Goal: Transaction & Acquisition: Purchase product/service

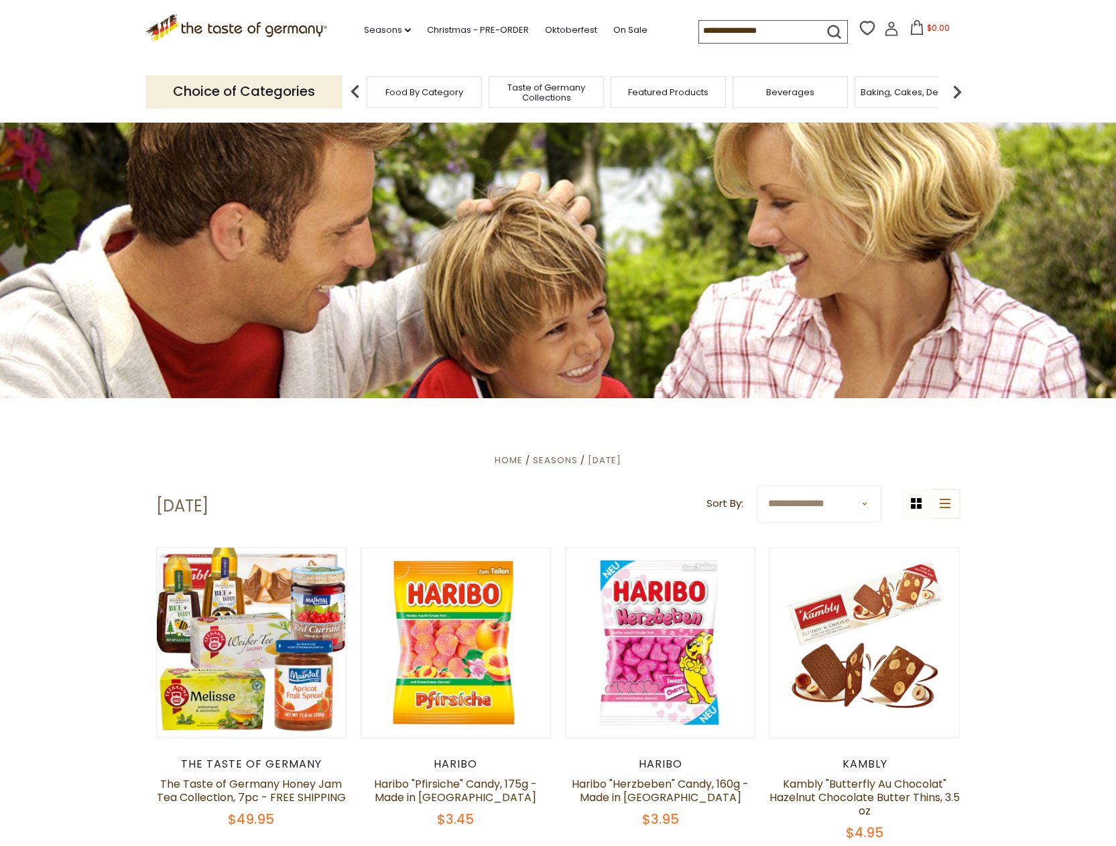
click at [884, 31] on icon at bounding box center [891, 28] width 15 height 15
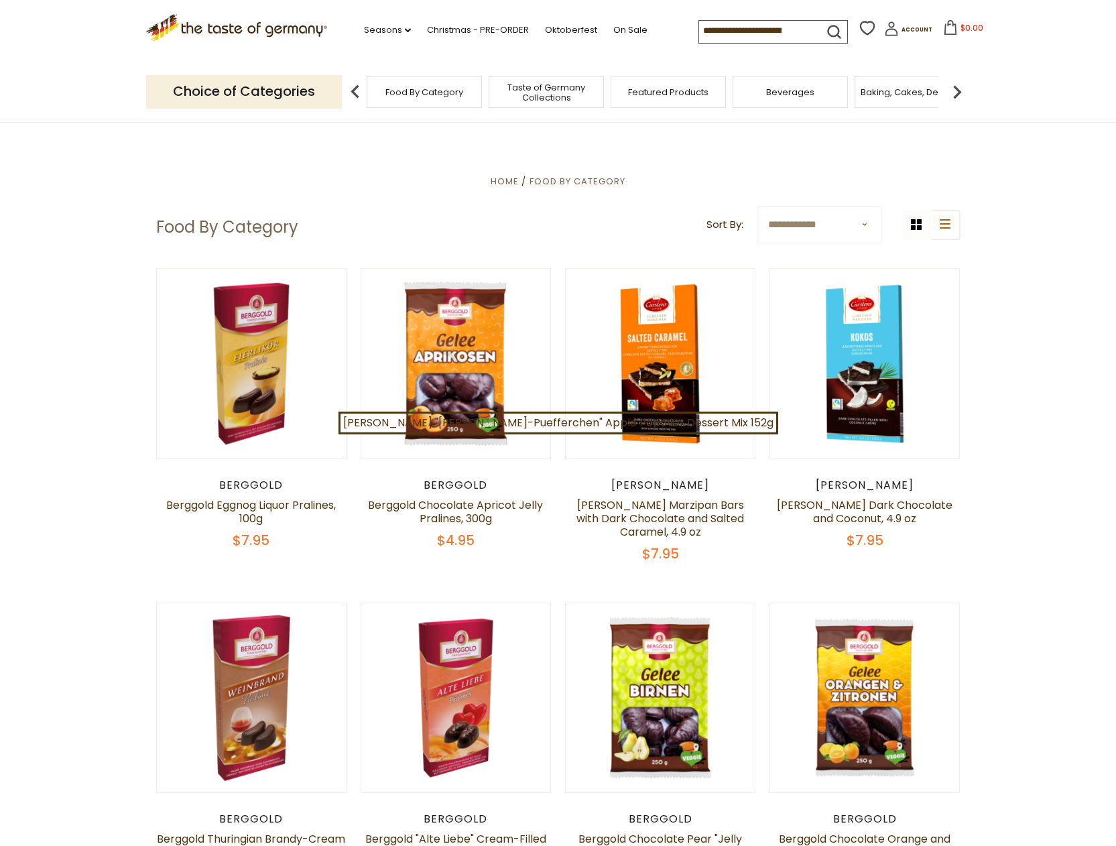
click at [699, 32] on input at bounding box center [755, 30] width 113 height 19
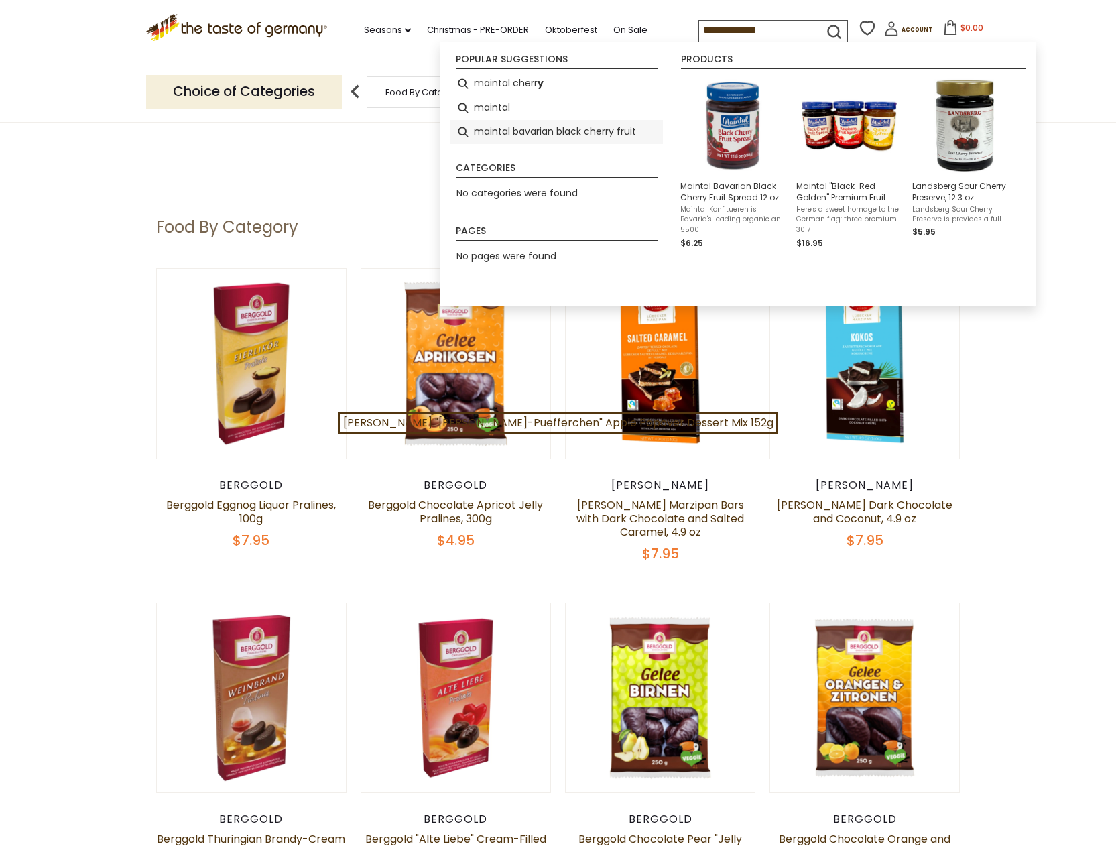
click at [538, 132] on li "maintal bavarian black cherry fruit" at bounding box center [557, 132] width 213 height 24
type input "**********"
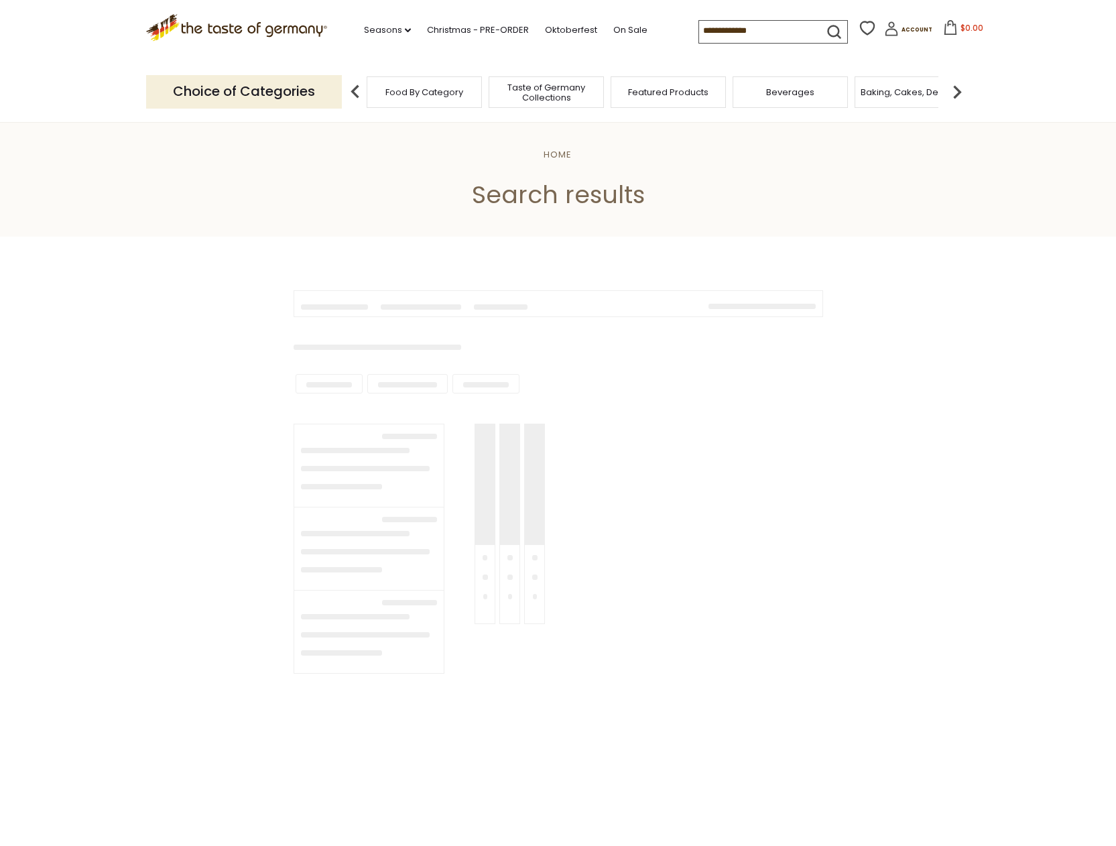
type input "**********"
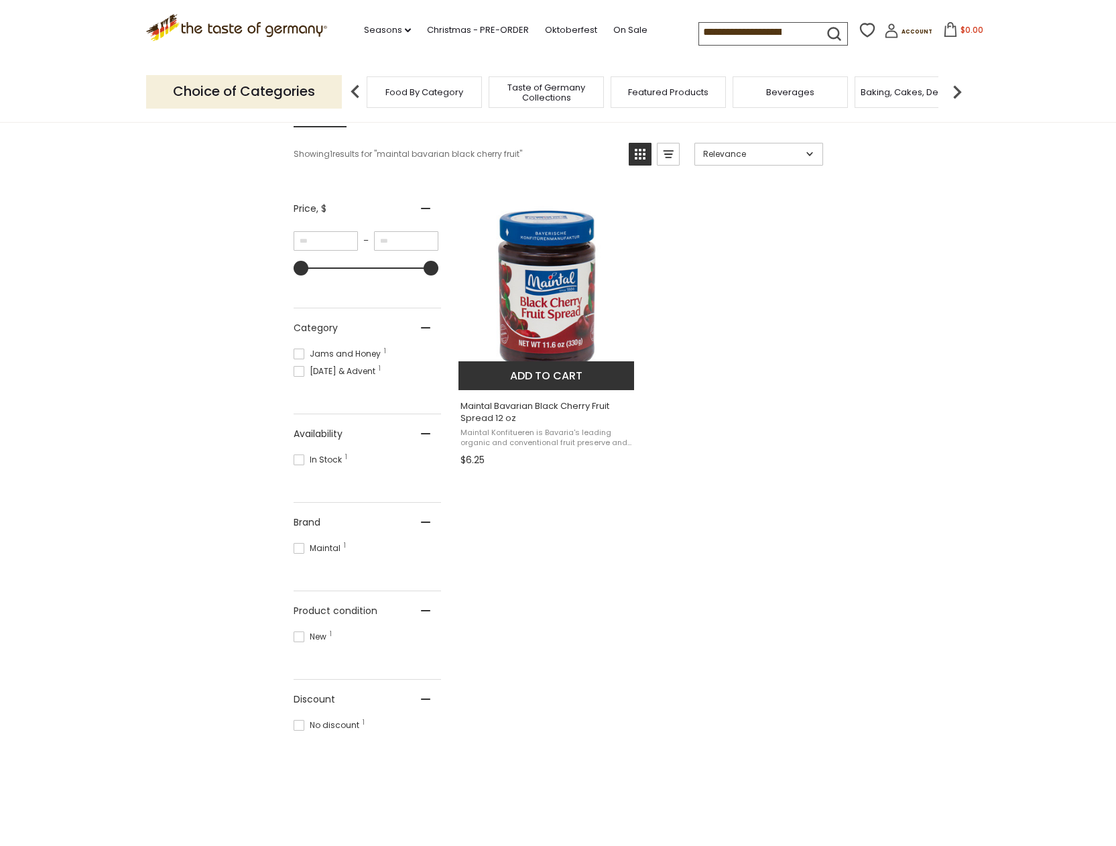
scroll to position [181, 0]
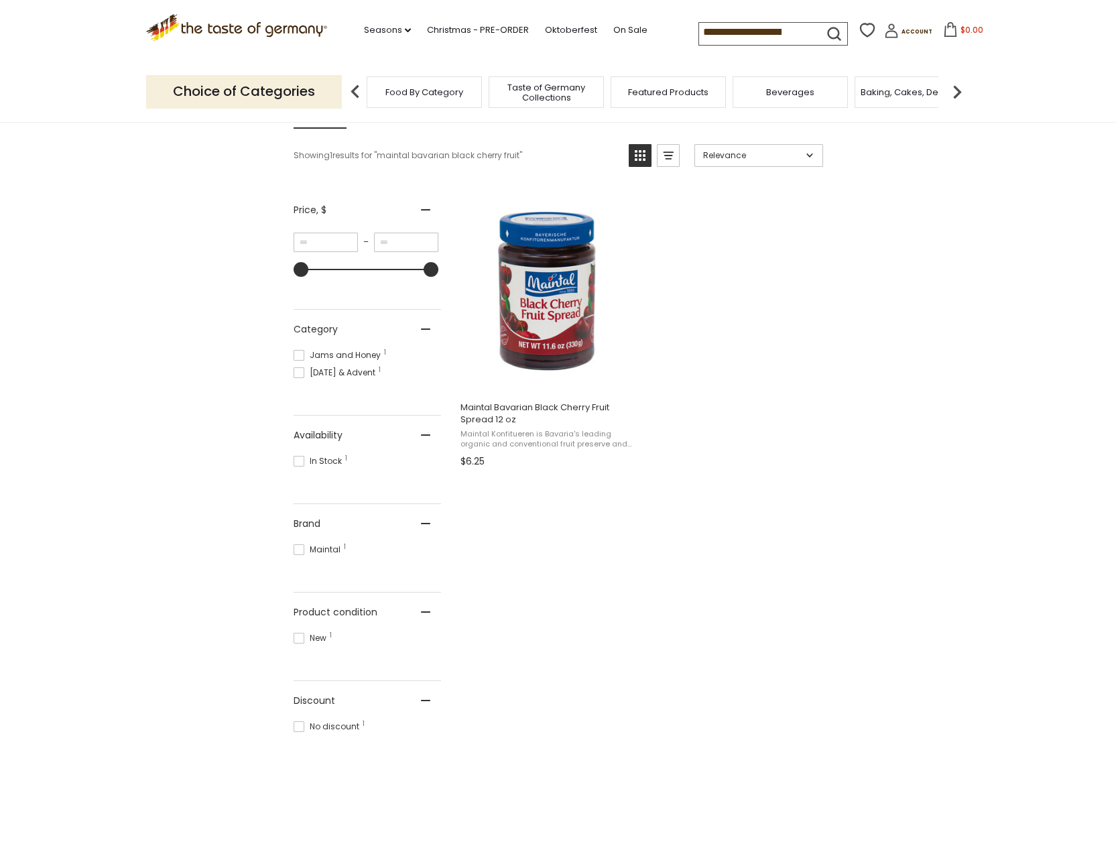
click at [297, 464] on span at bounding box center [299, 461] width 11 height 11
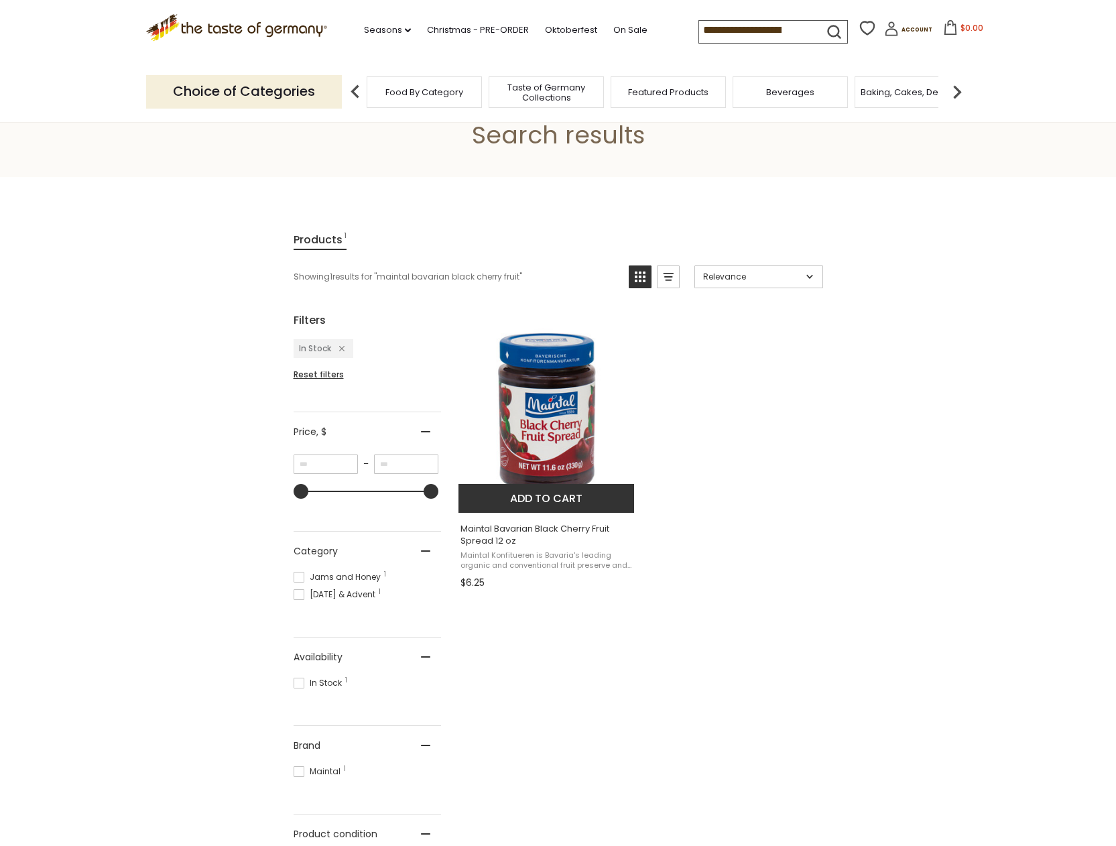
scroll to position [54, 0]
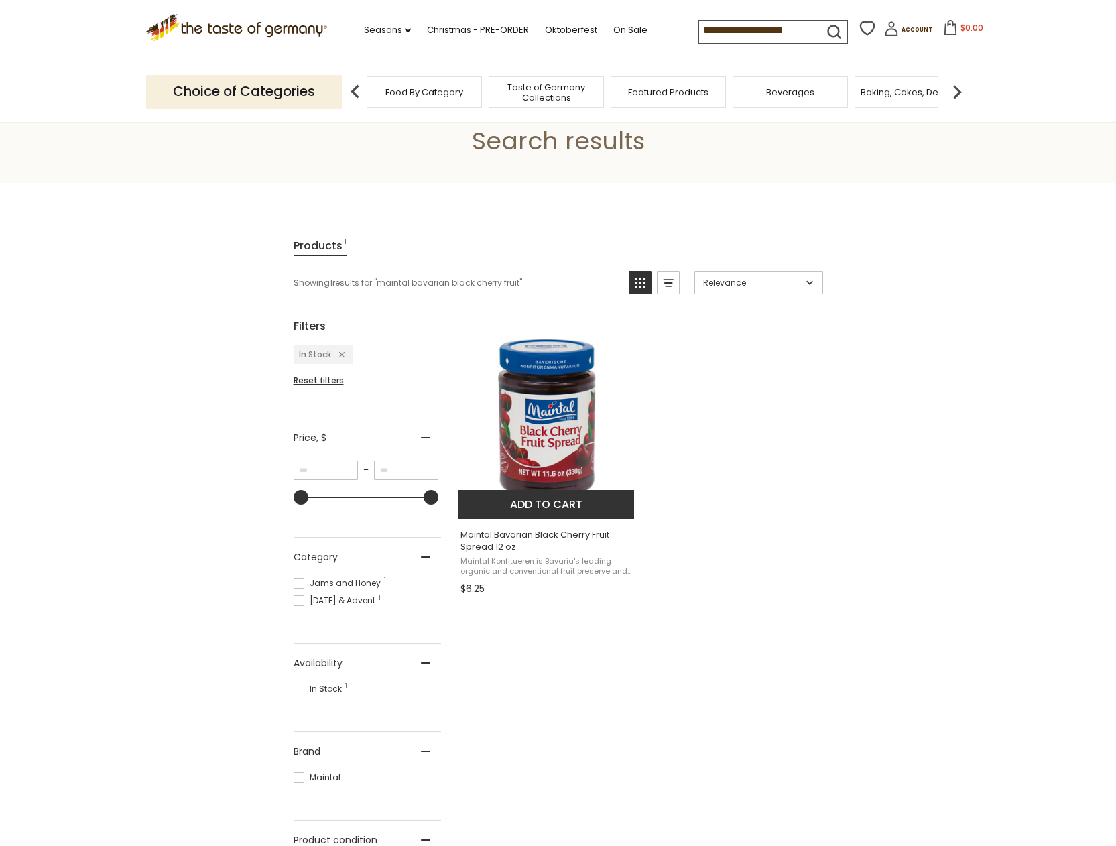
click at [561, 421] on img "Maintal Bavarian Black Cherry Fruit Spread 12 oz" at bounding box center [548, 419] width 178 height 178
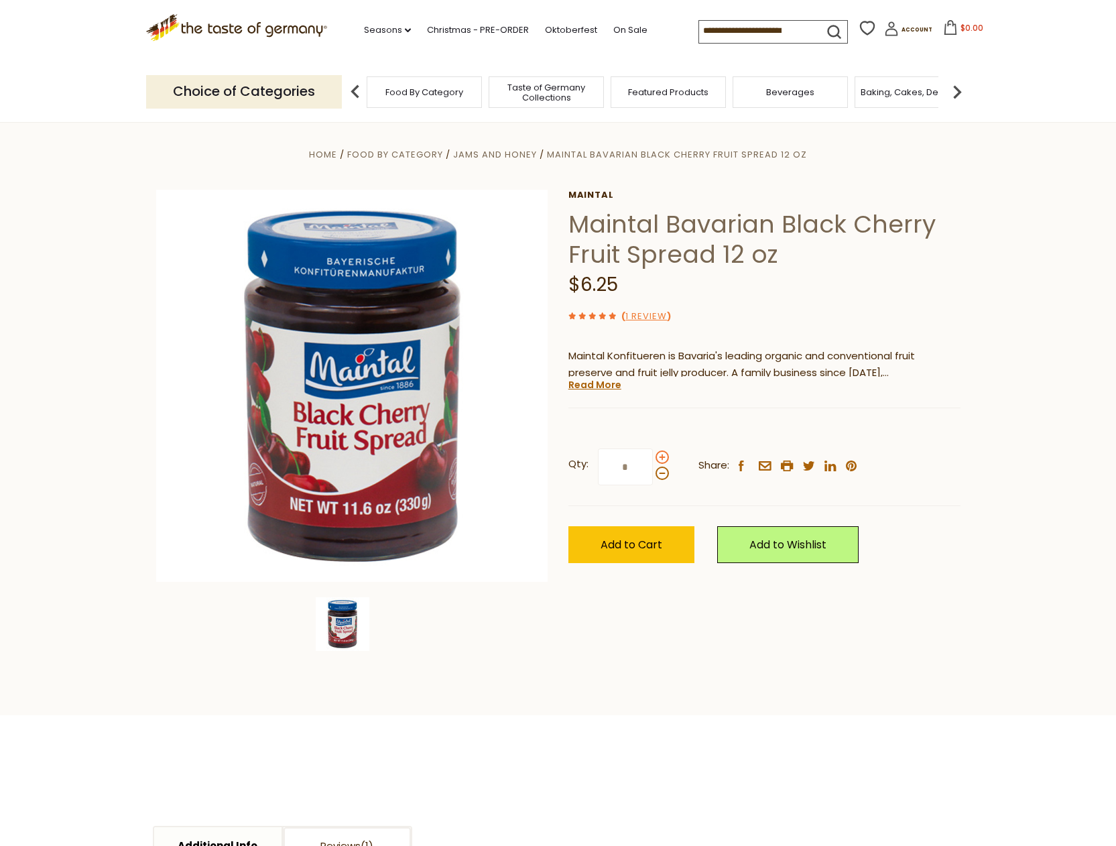
click at [661, 456] on span at bounding box center [662, 457] width 13 height 13
click at [653, 456] on input "*" at bounding box center [625, 467] width 55 height 37
click at [661, 456] on span at bounding box center [662, 457] width 13 height 13
click at [653, 456] on input "*" at bounding box center [625, 467] width 55 height 37
click at [661, 456] on span at bounding box center [662, 457] width 13 height 13
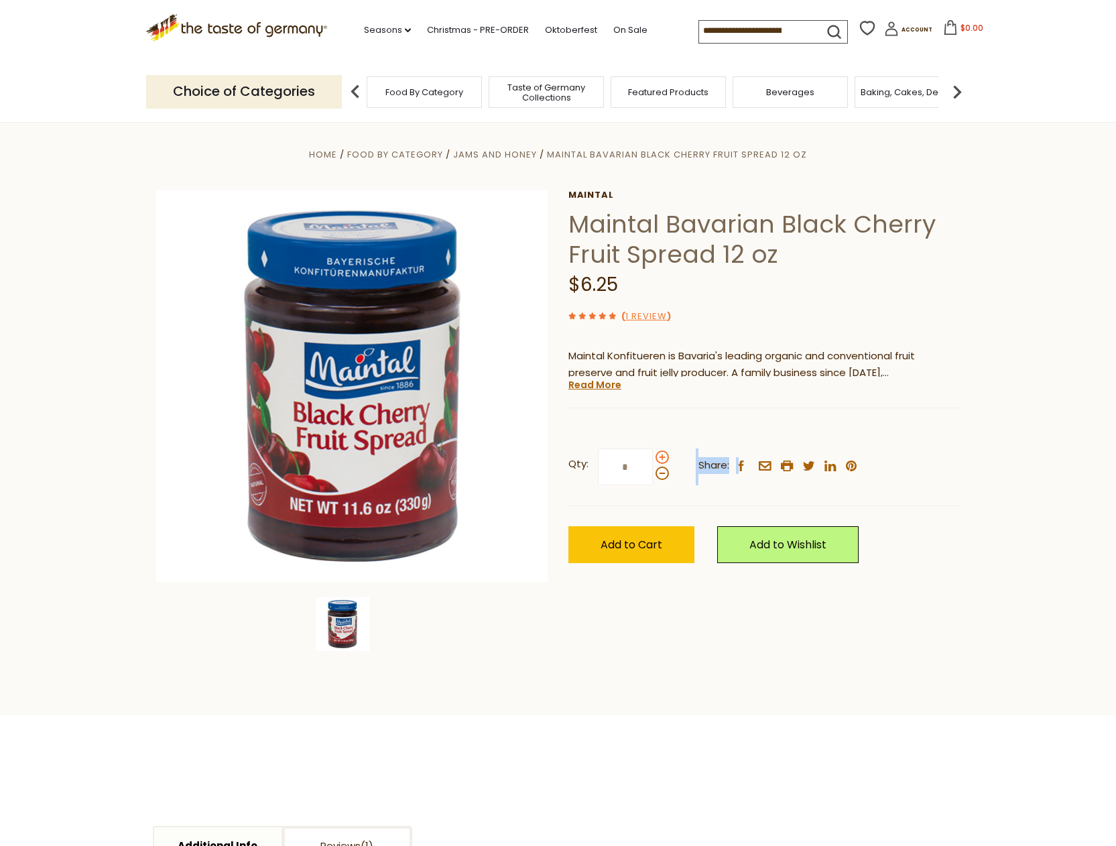
click at [653, 456] on input "*" at bounding box center [625, 467] width 55 height 37
click at [661, 456] on span at bounding box center [662, 457] width 13 height 13
click at [653, 456] on input "*" at bounding box center [625, 467] width 55 height 37
click at [662, 475] on span at bounding box center [662, 473] width 13 height 13
click at [653, 475] on input "*" at bounding box center [625, 467] width 55 height 37
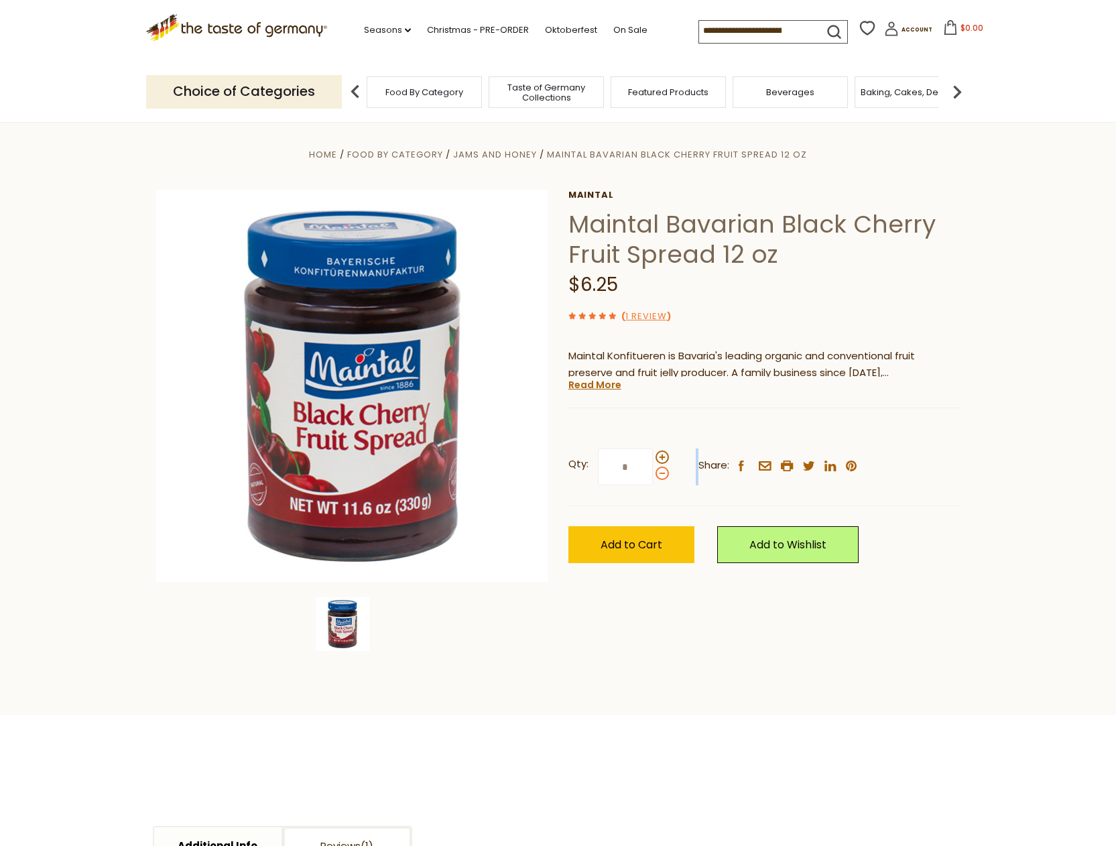
click at [662, 475] on span at bounding box center [662, 473] width 13 height 13
click at [653, 475] on input "*" at bounding box center [625, 467] width 55 height 37
click at [660, 457] on span at bounding box center [662, 457] width 13 height 13
click at [653, 457] on input "*" at bounding box center [625, 467] width 55 height 37
click at [662, 477] on span at bounding box center [662, 473] width 13 height 13
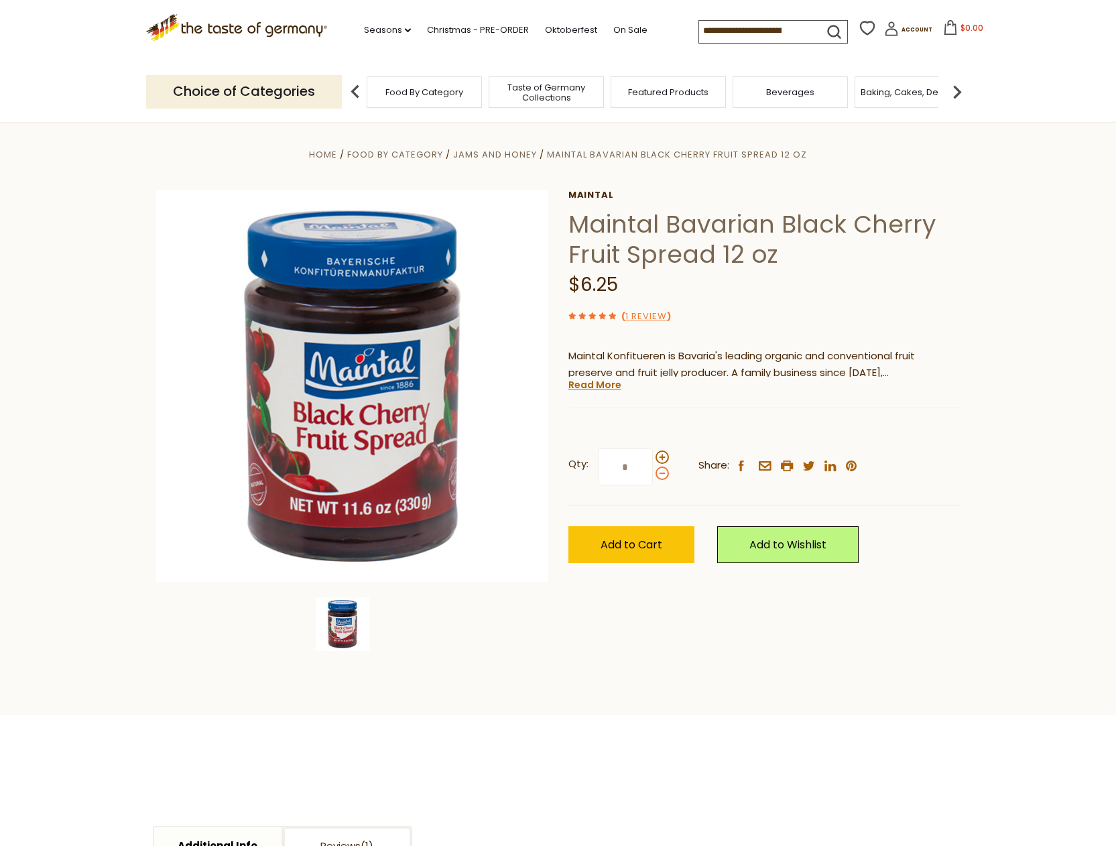
click at [653, 477] on input "*" at bounding box center [625, 467] width 55 height 37
click at [615, 478] on input "*" at bounding box center [625, 467] width 55 height 37
drag, startPoint x: 632, startPoint y: 467, endPoint x: 613, endPoint y: 467, distance: 19.4
click at [613, 467] on input "*" at bounding box center [625, 467] width 55 height 37
type input "*"
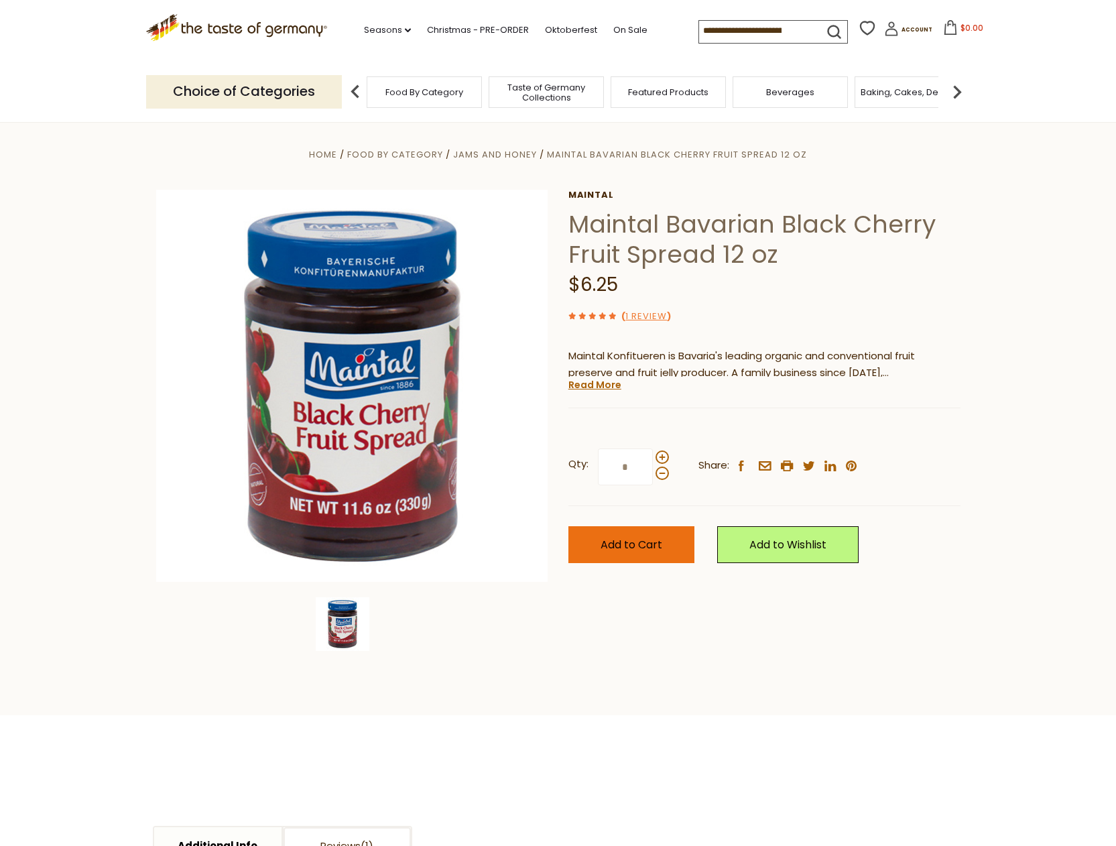
click at [665, 542] on button "Add to Cart" at bounding box center [632, 544] width 126 height 37
click at [653, 314] on link "1 Review" at bounding box center [647, 317] width 42 height 14
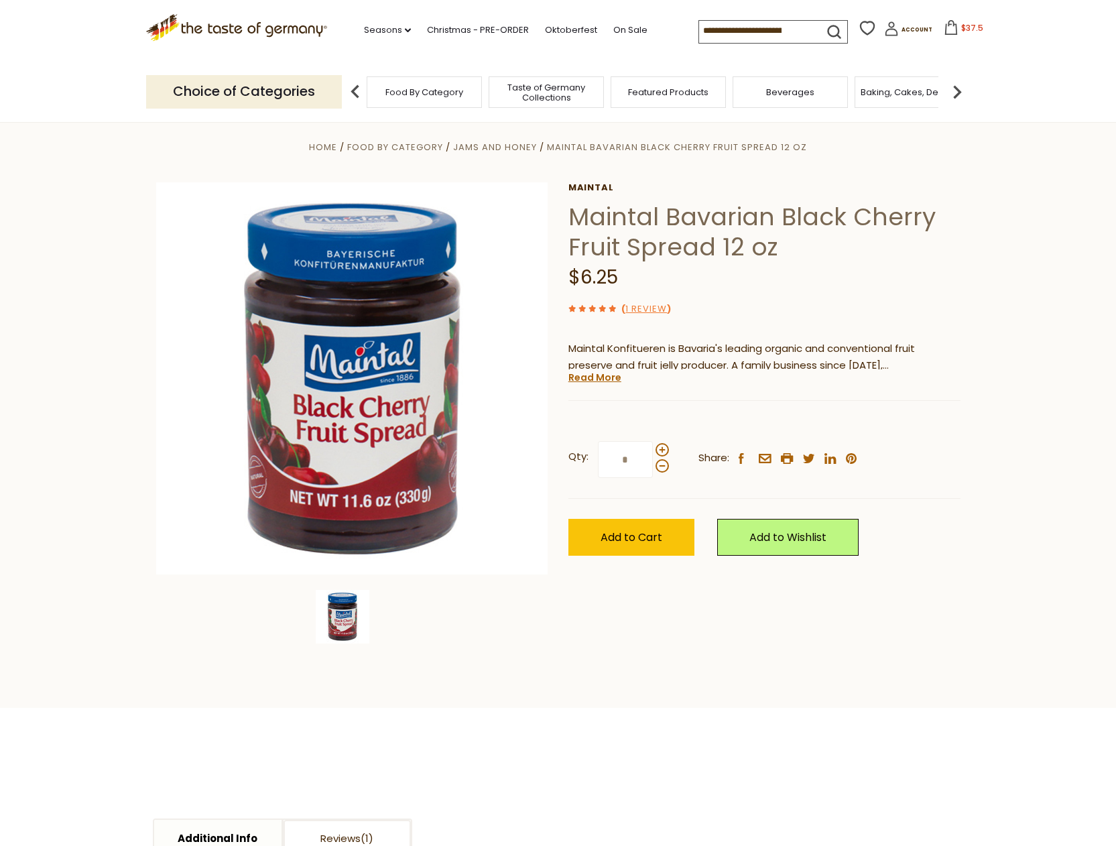
scroll to position [7, 0]
click at [945, 21] on icon at bounding box center [951, 27] width 12 height 15
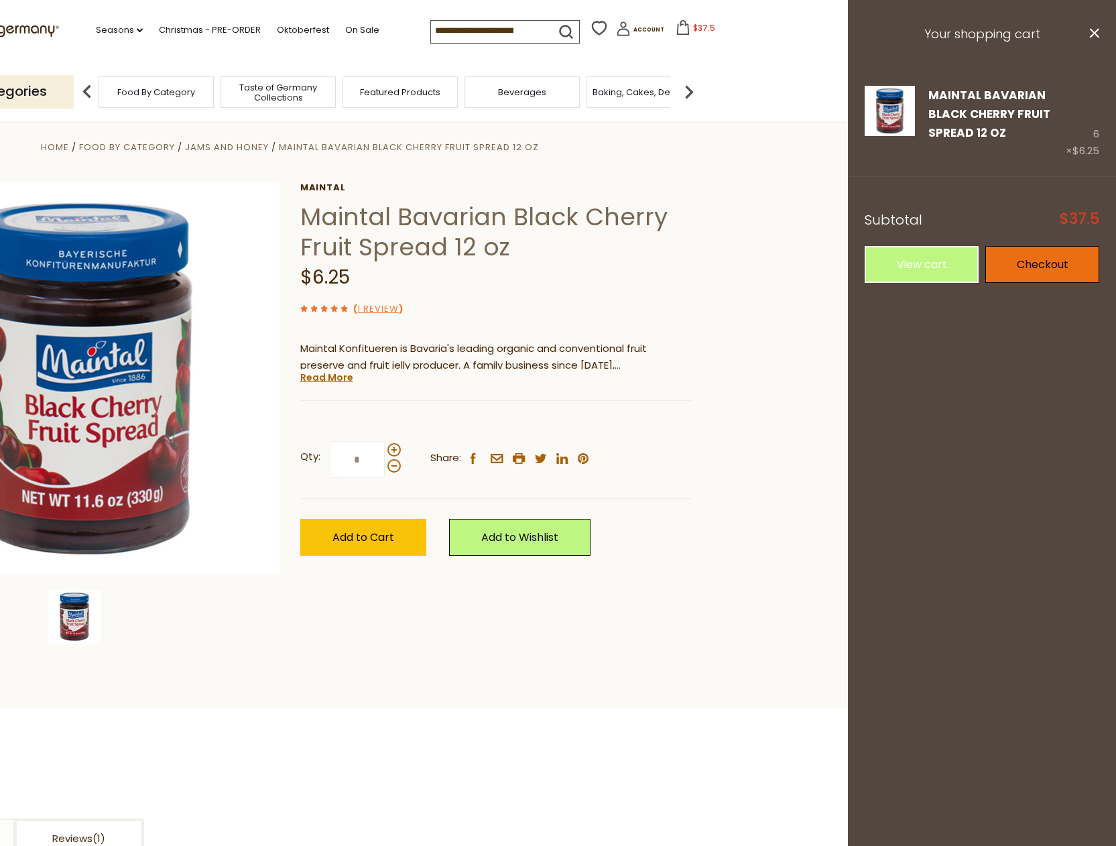
click at [1020, 265] on link "Checkout" at bounding box center [1043, 264] width 114 height 37
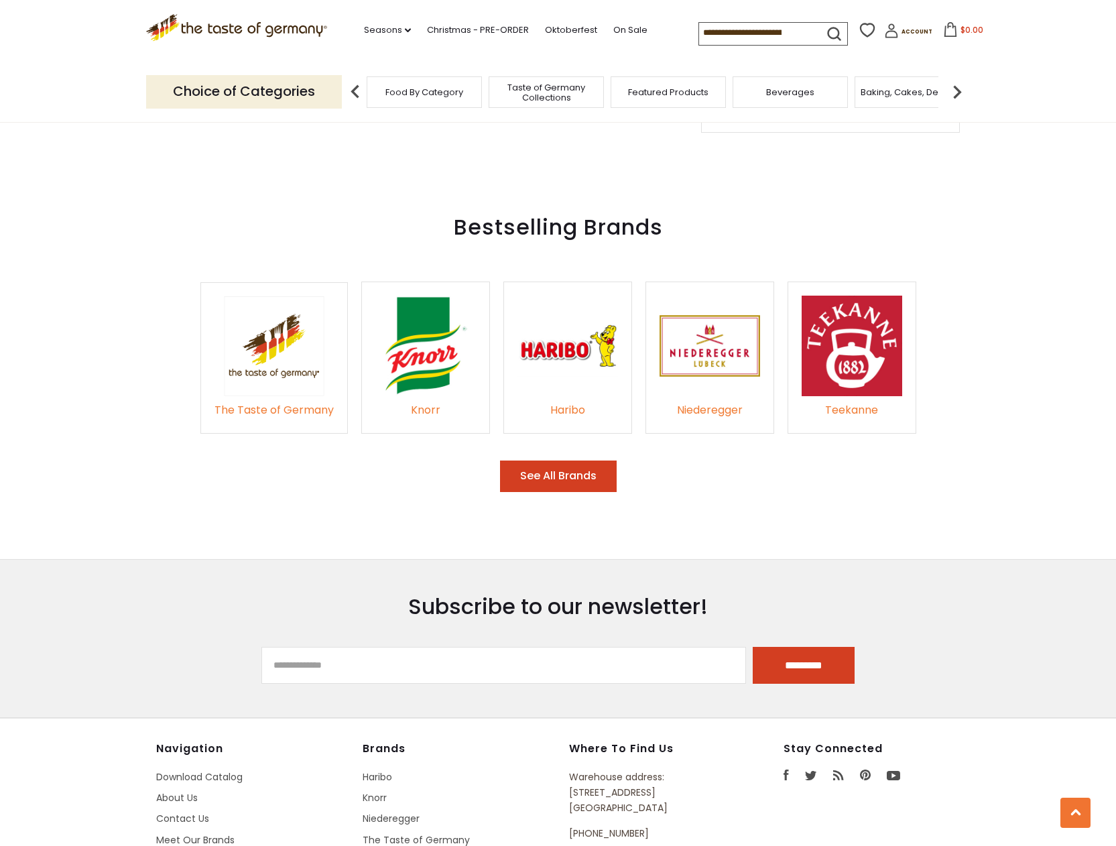
scroll to position [1913, 0]
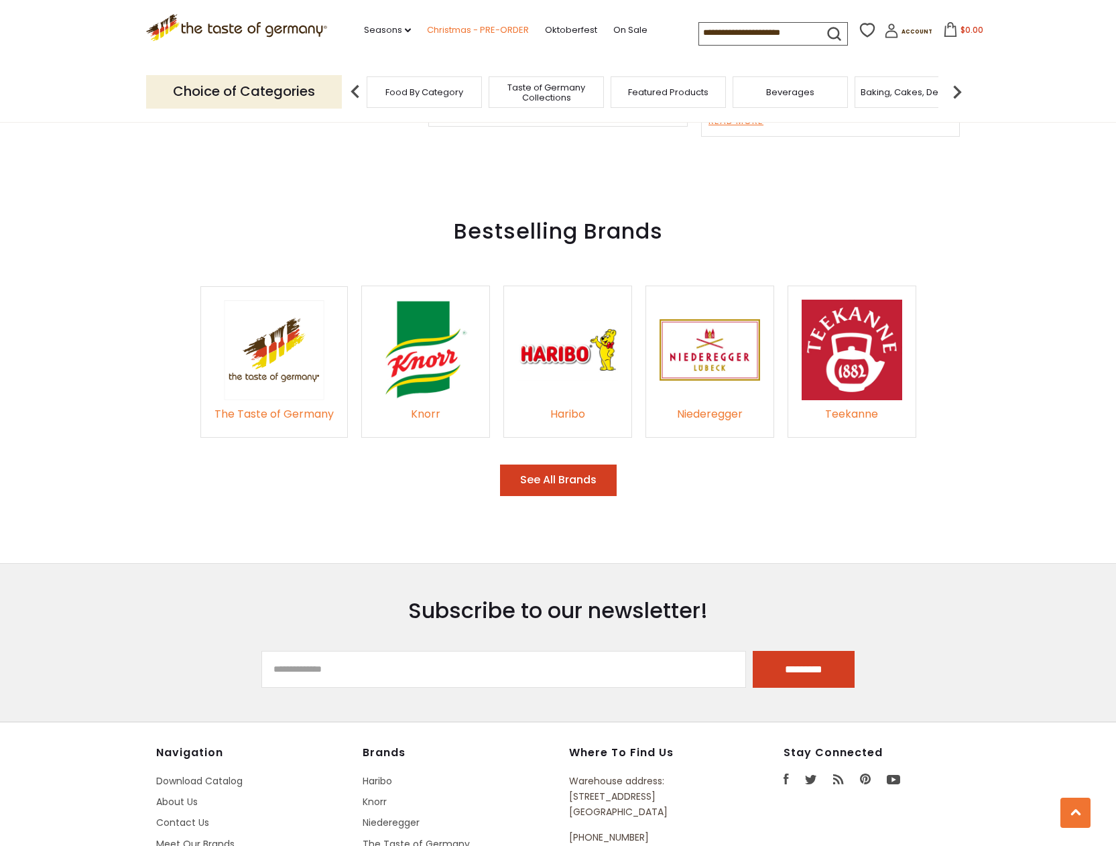
click at [471, 29] on link "Christmas - PRE-ORDER" at bounding box center [478, 30] width 102 height 15
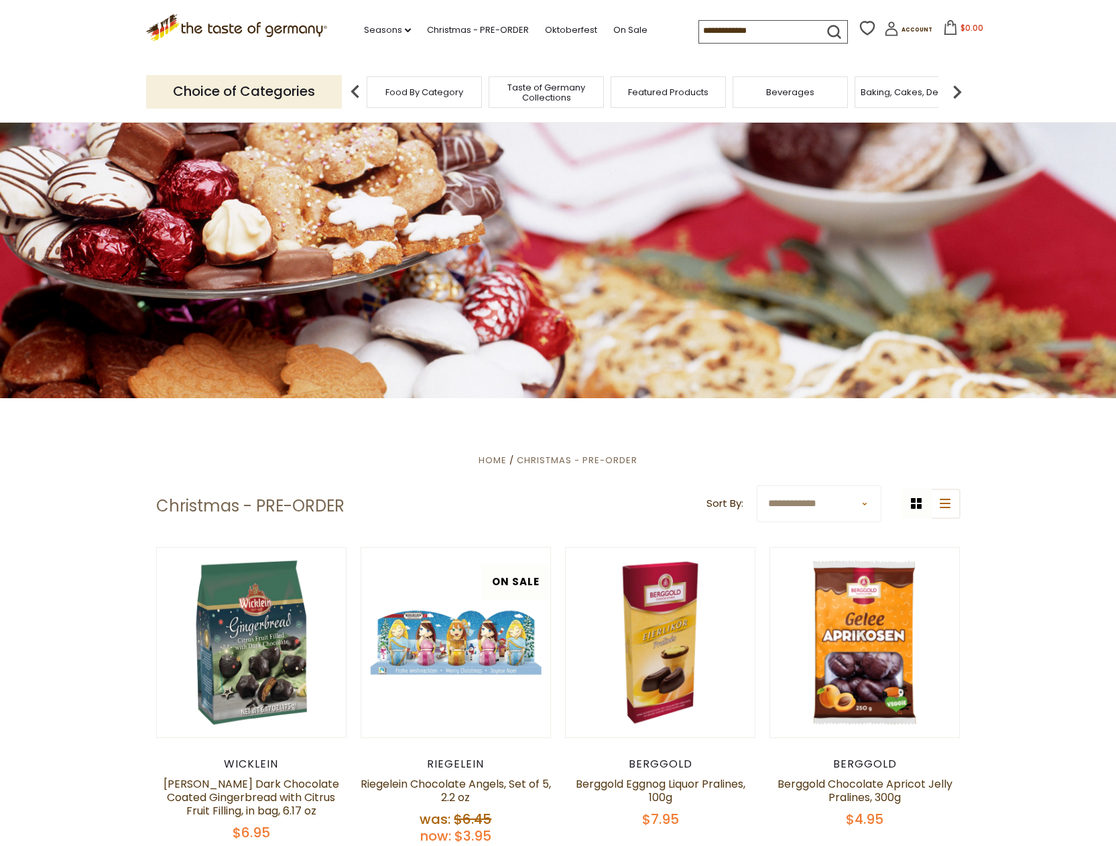
click at [699, 25] on input at bounding box center [755, 30] width 113 height 19
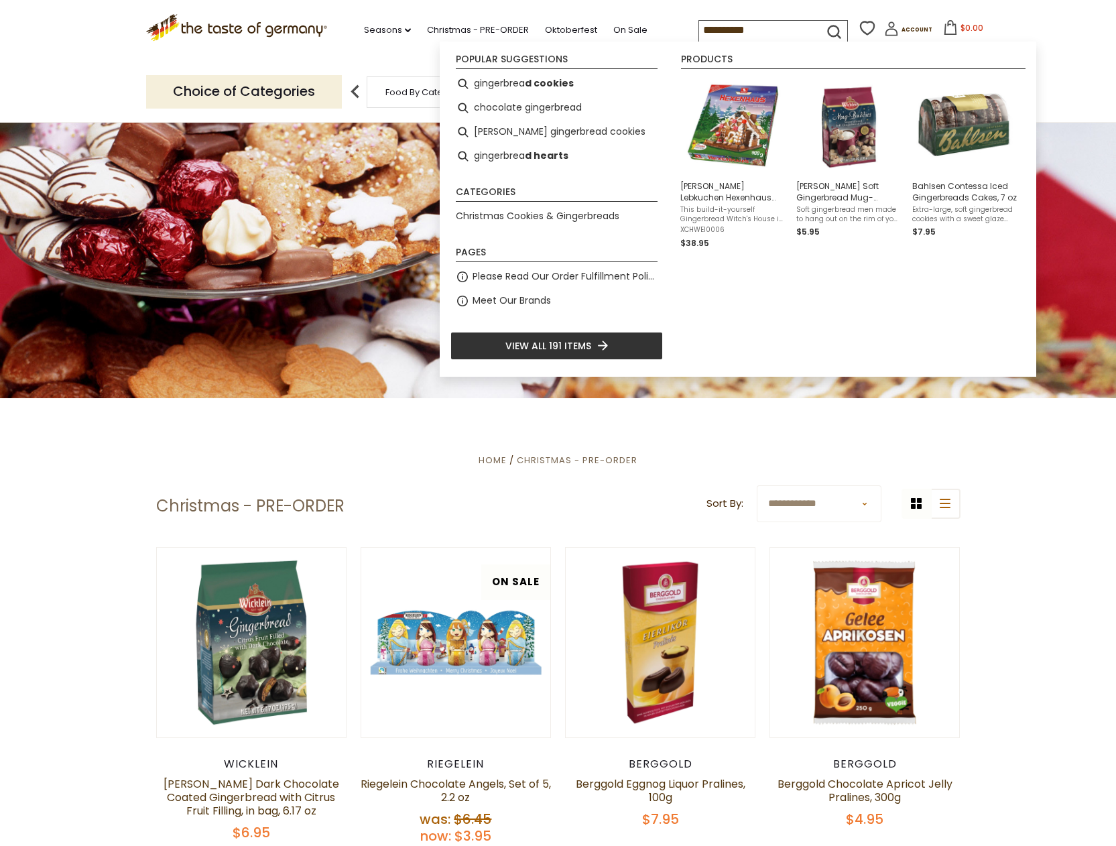
type input "**********"
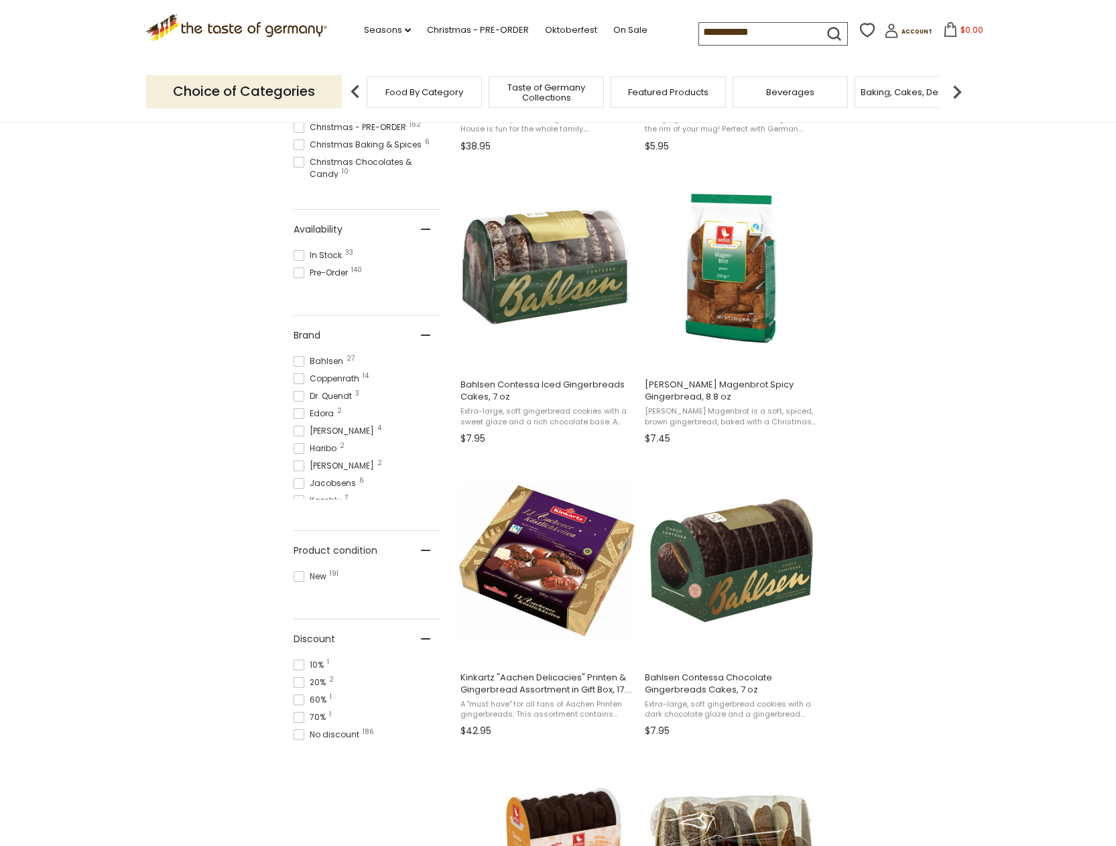
scroll to position [497, 0]
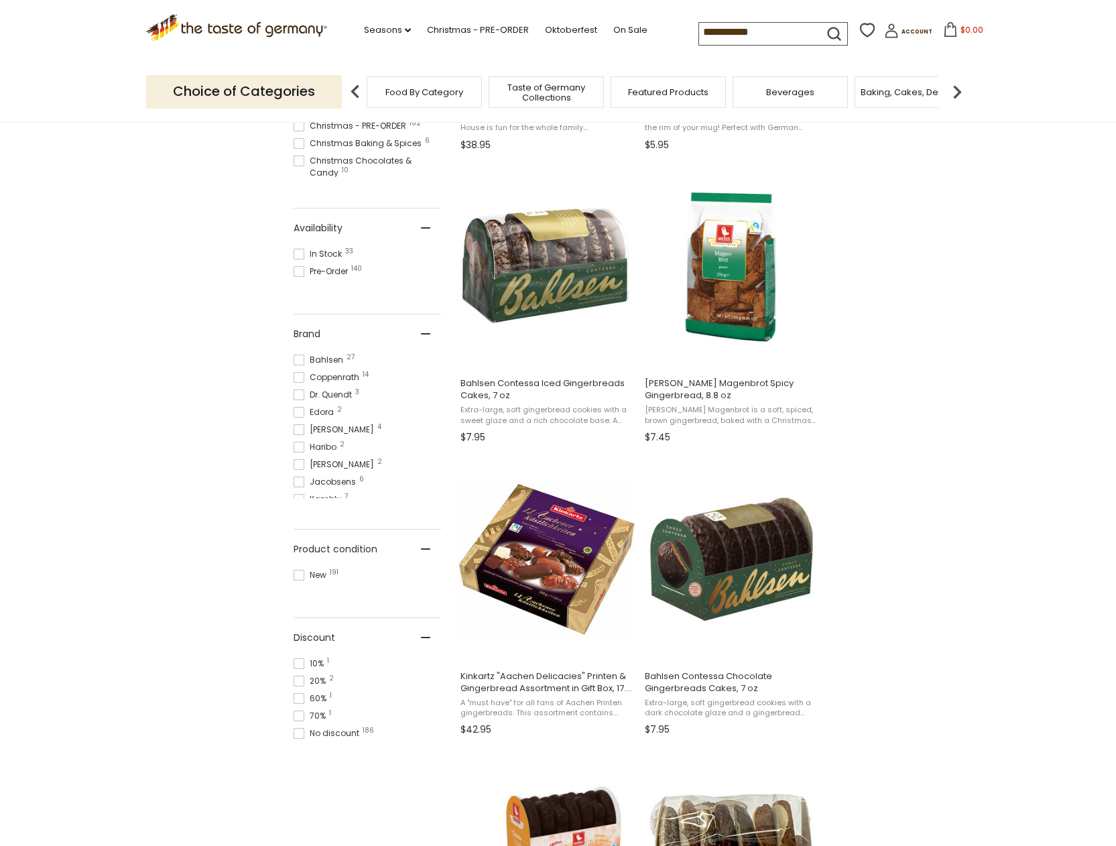
drag, startPoint x: 715, startPoint y: 32, endPoint x: 638, endPoint y: 28, distance: 77.2
click at [699, 28] on div "**********" at bounding box center [774, 33] width 150 height 23
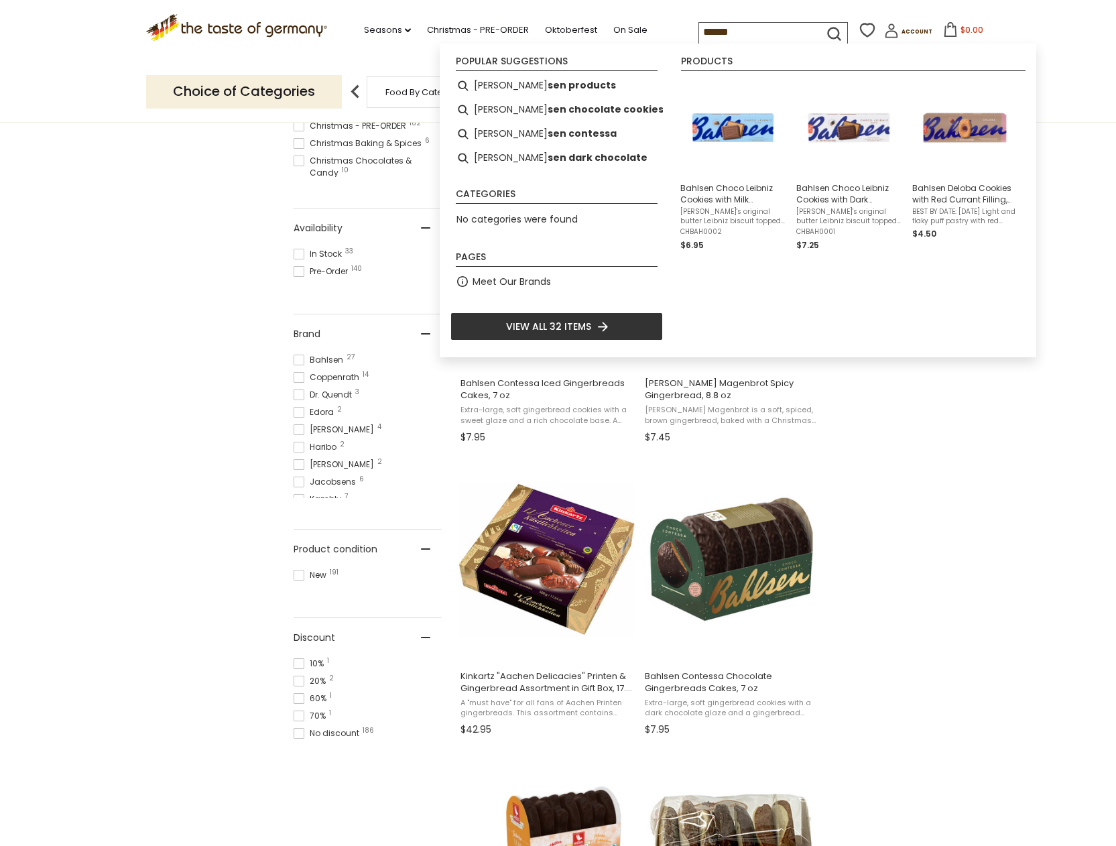
type input "*******"
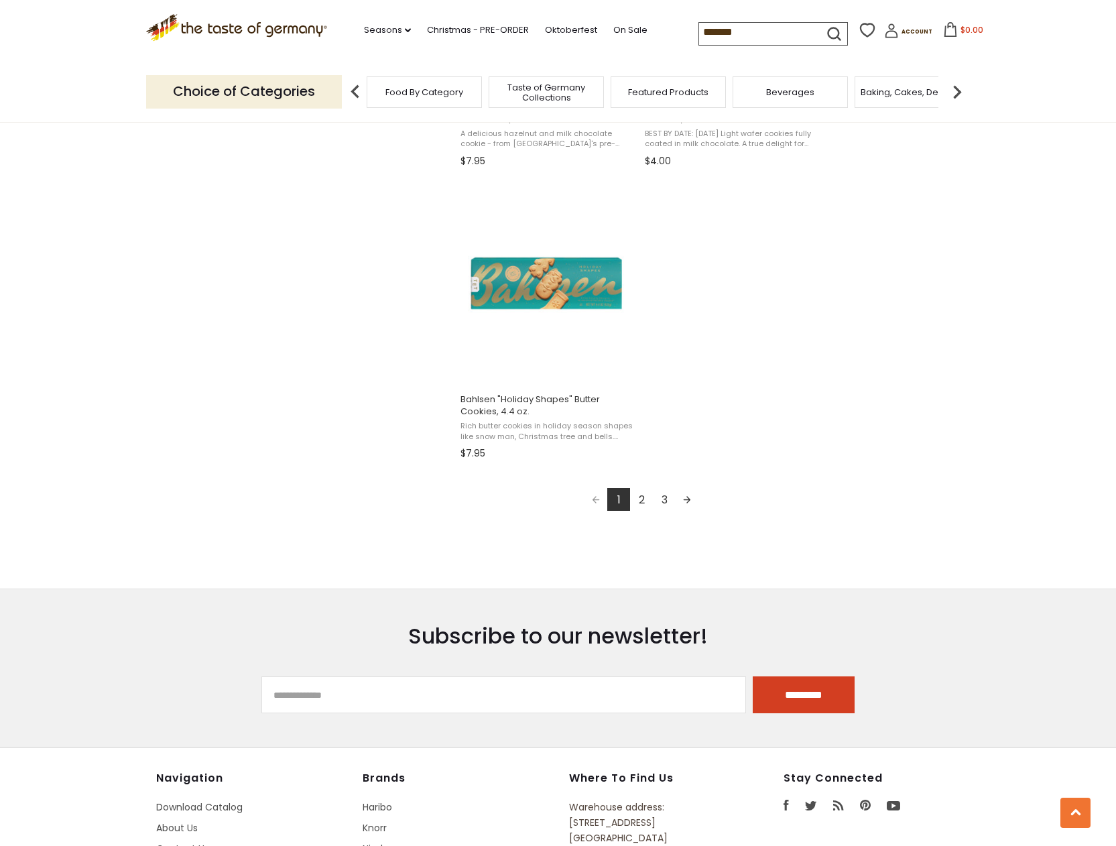
scroll to position [2238, 0]
click at [644, 510] on link "2" at bounding box center [641, 498] width 23 height 23
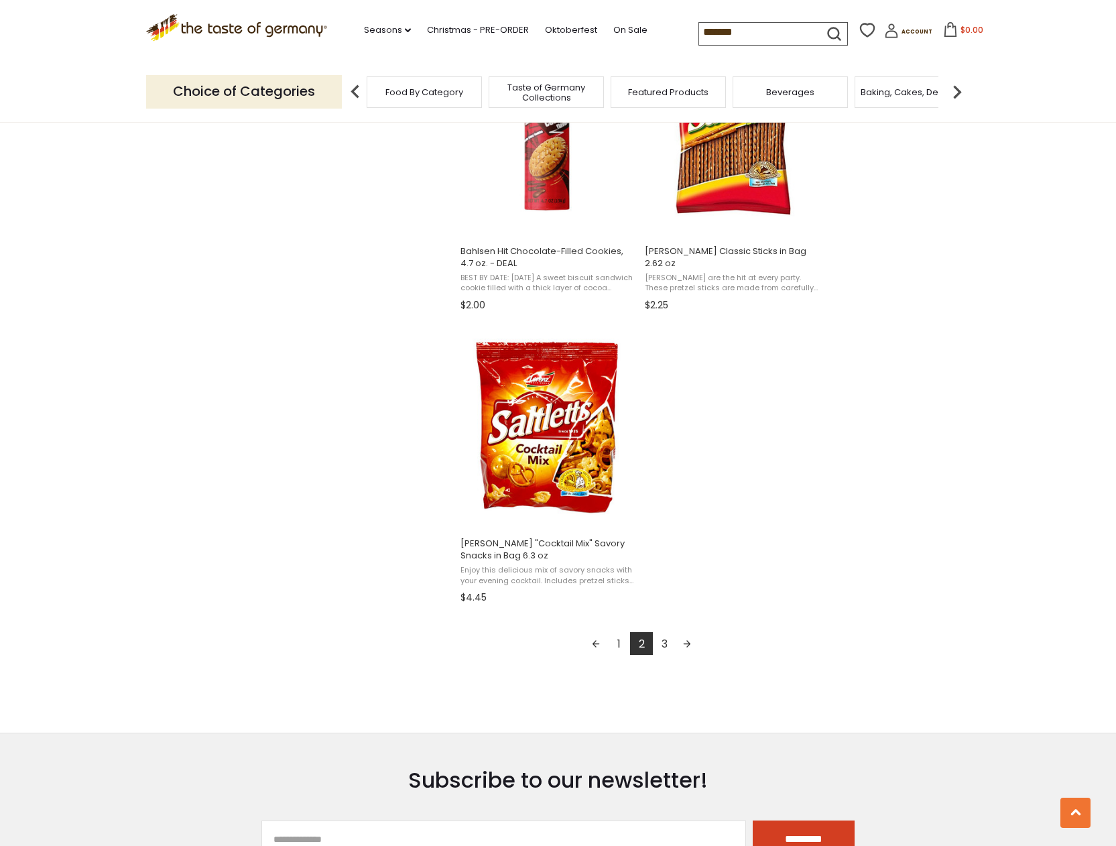
scroll to position [2094, 0]
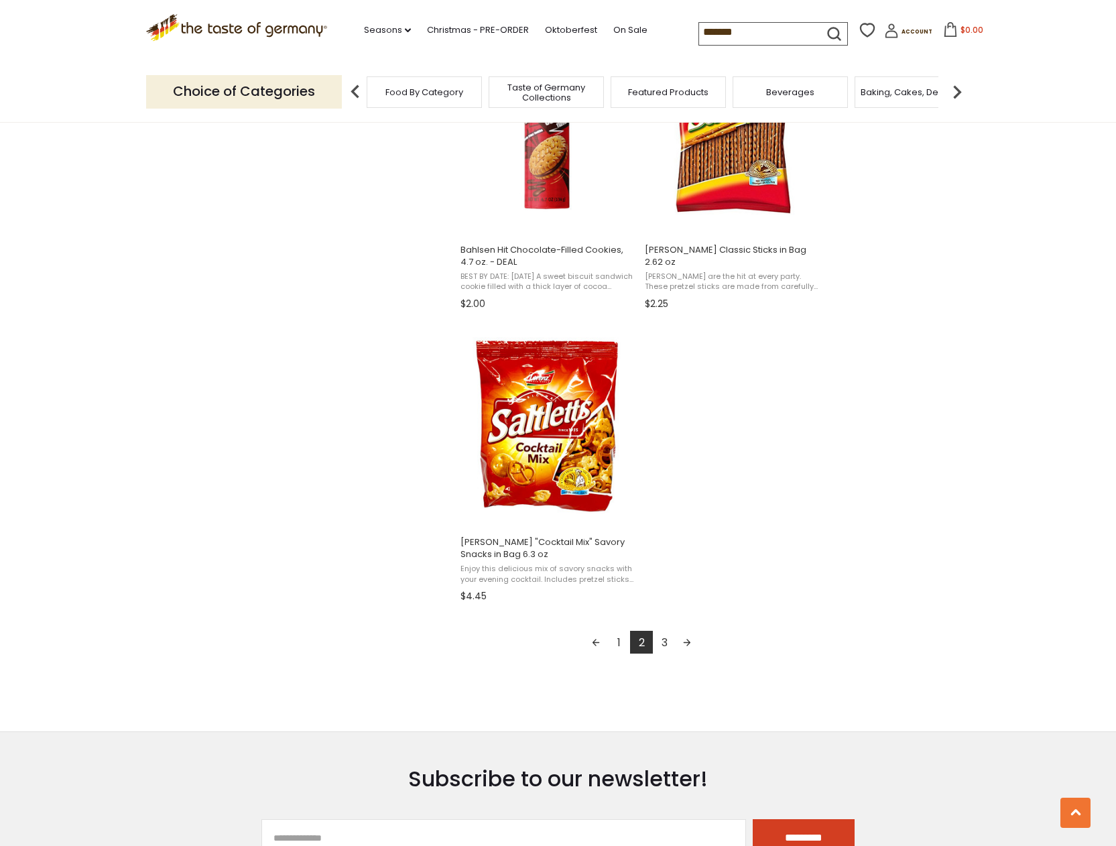
click at [664, 654] on link "3" at bounding box center [664, 642] width 23 height 23
